Goal: Contribute content: Add original content to the website for others to see

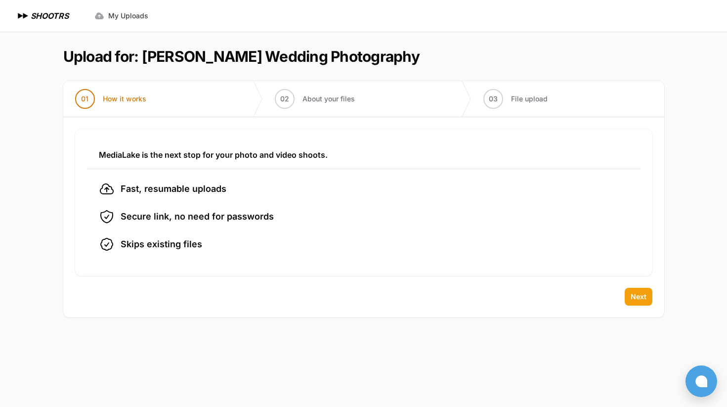
click at [638, 298] on span "Next" at bounding box center [639, 297] width 16 height 10
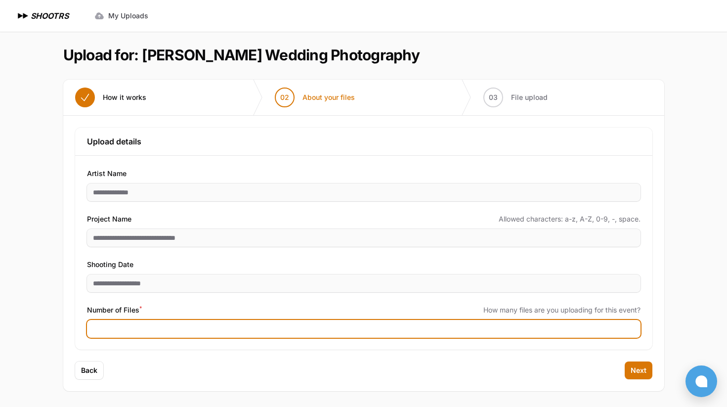
click at [168, 327] on input "Number of Files *" at bounding box center [364, 329] width 554 height 18
type input "****"
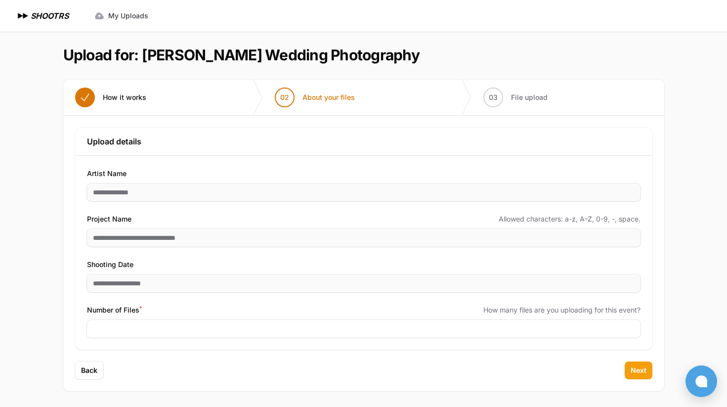
click at [643, 372] on span "Next" at bounding box center [639, 370] width 16 height 10
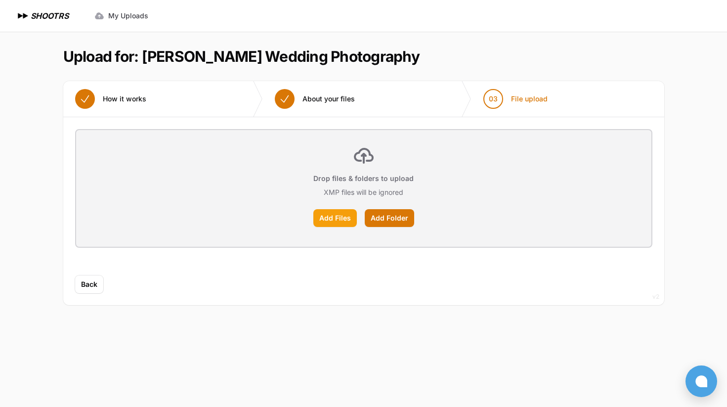
click at [326, 220] on label "Add Files" at bounding box center [334, 218] width 43 height 18
click at [0, 0] on input "Add Files" at bounding box center [0, 0] width 0 height 0
